Goal: Navigation & Orientation: Find specific page/section

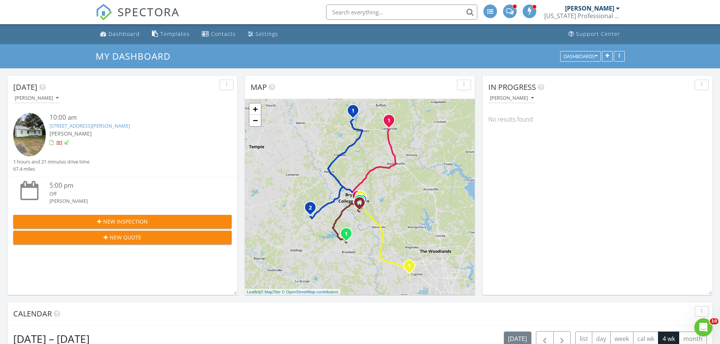
scroll to position [662, 732]
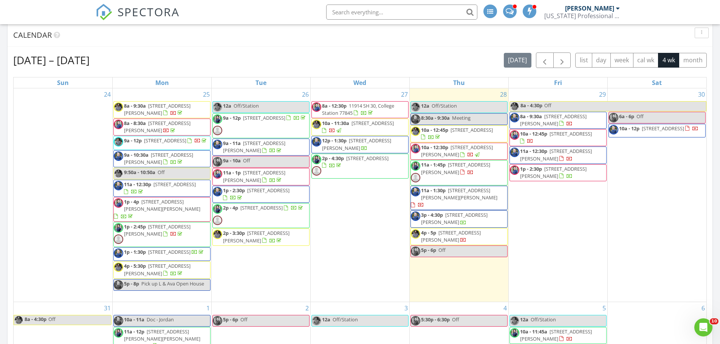
scroll to position [151, 0]
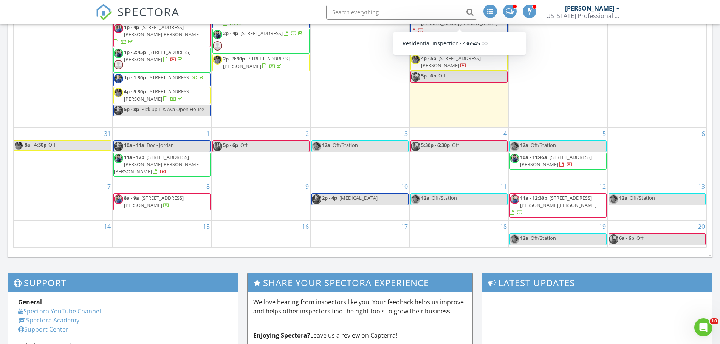
scroll to position [113, 0]
